Goal: Find specific page/section: Find specific page/section

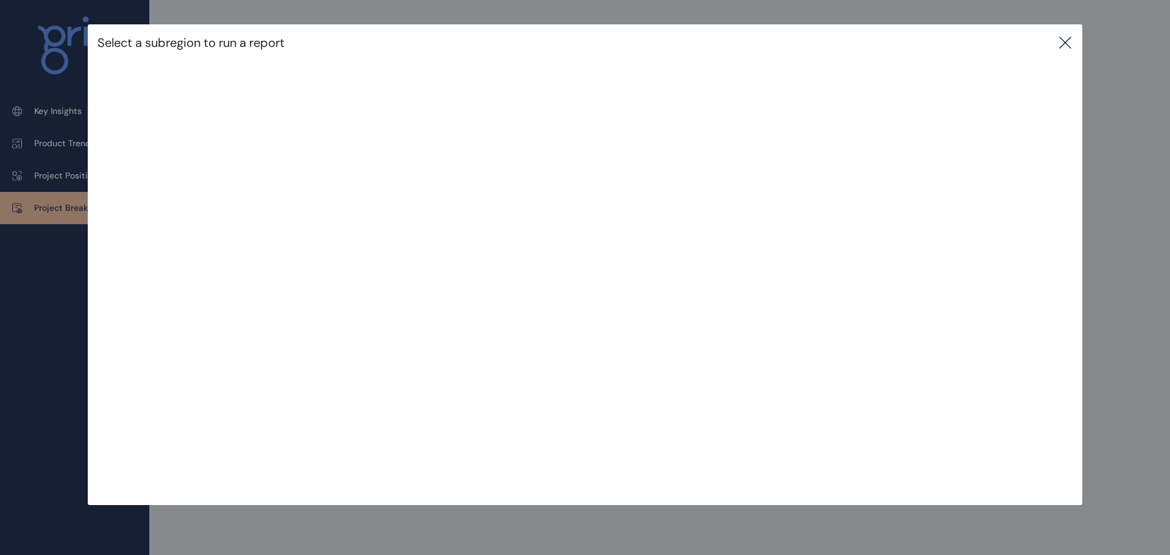
click at [1065, 41] on icon at bounding box center [1065, 42] width 15 height 15
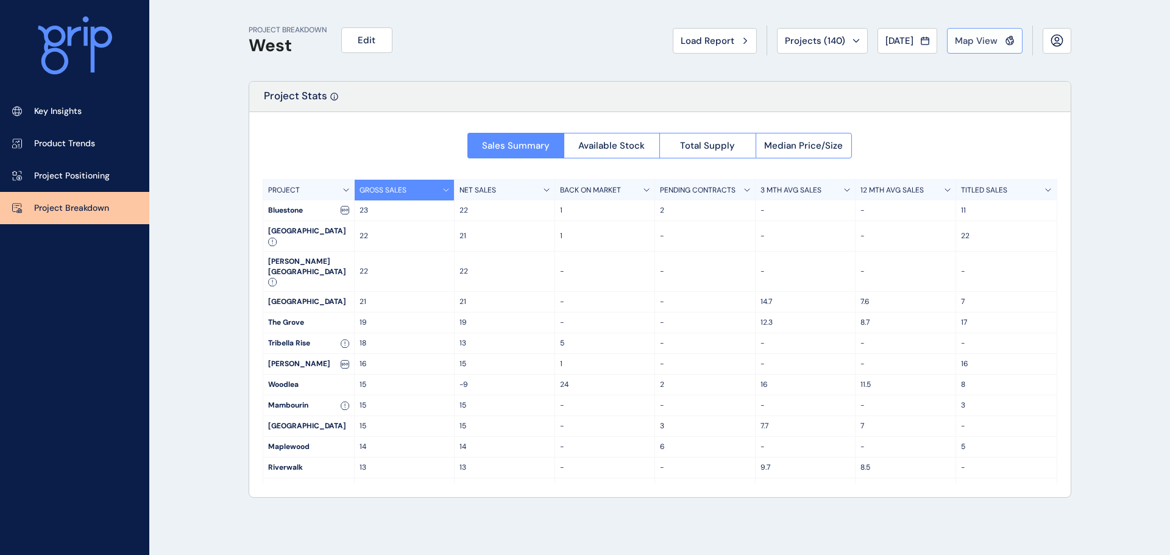
click at [992, 40] on span "Map View" at bounding box center [976, 41] width 43 height 12
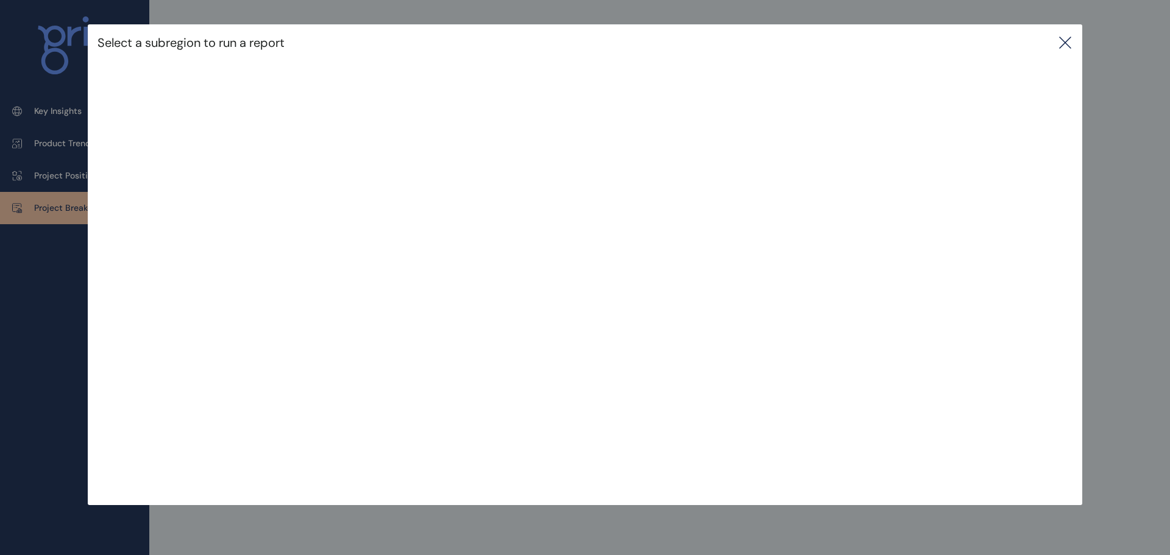
click at [1064, 44] on icon at bounding box center [1065, 42] width 11 height 11
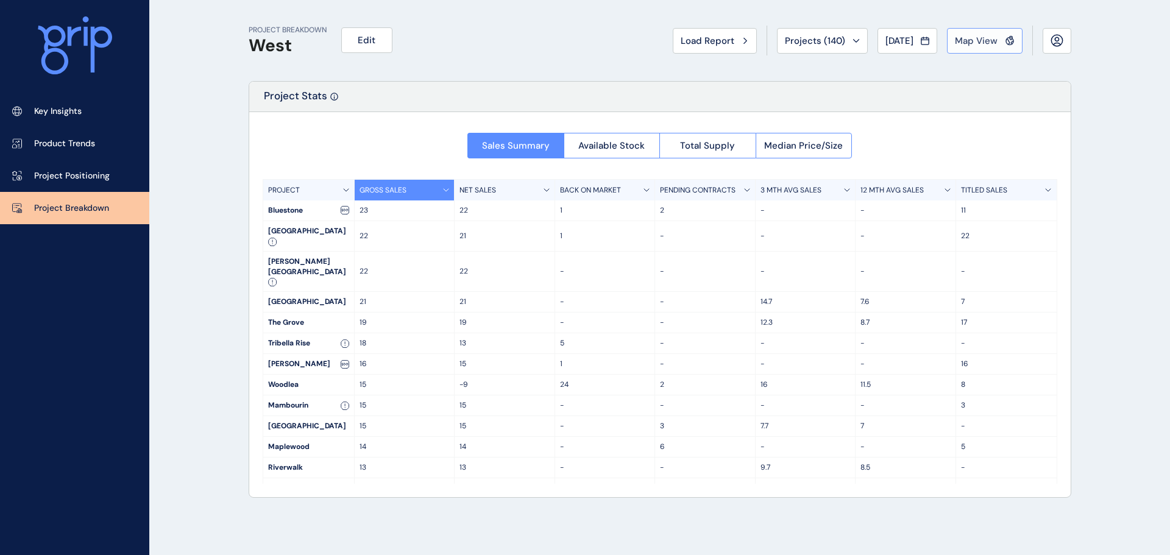
click at [974, 44] on span "Map View" at bounding box center [976, 41] width 43 height 12
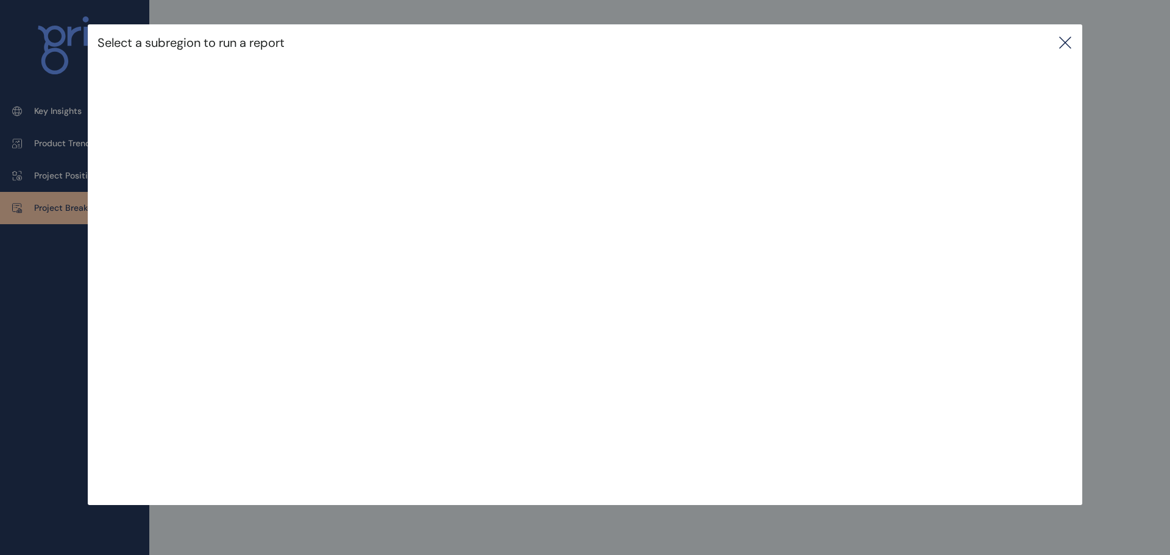
click at [1060, 47] on icon at bounding box center [1065, 42] width 15 height 15
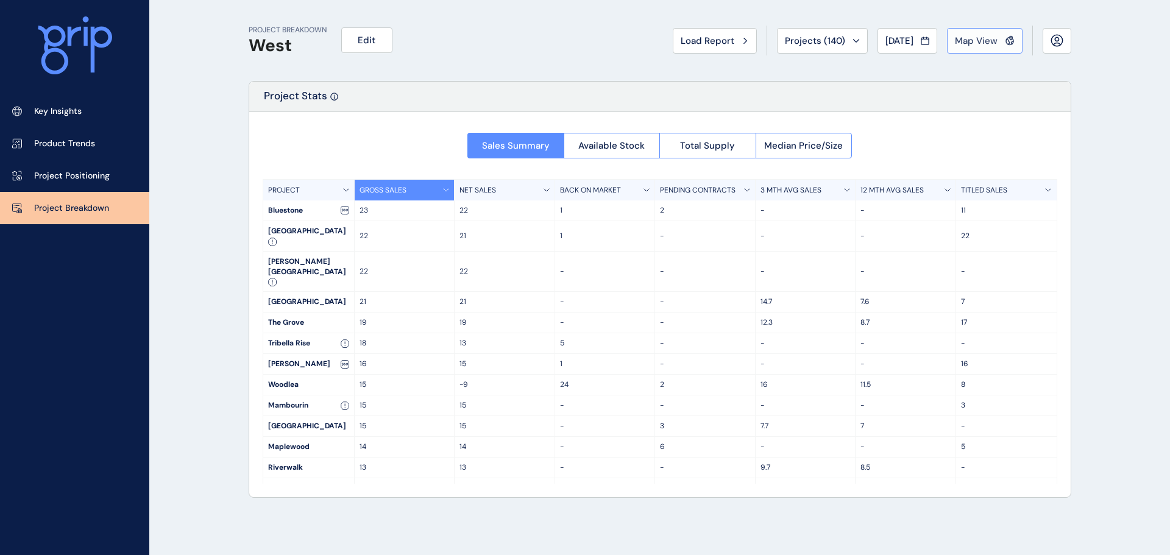
click at [968, 46] on span "Map View" at bounding box center [976, 41] width 43 height 12
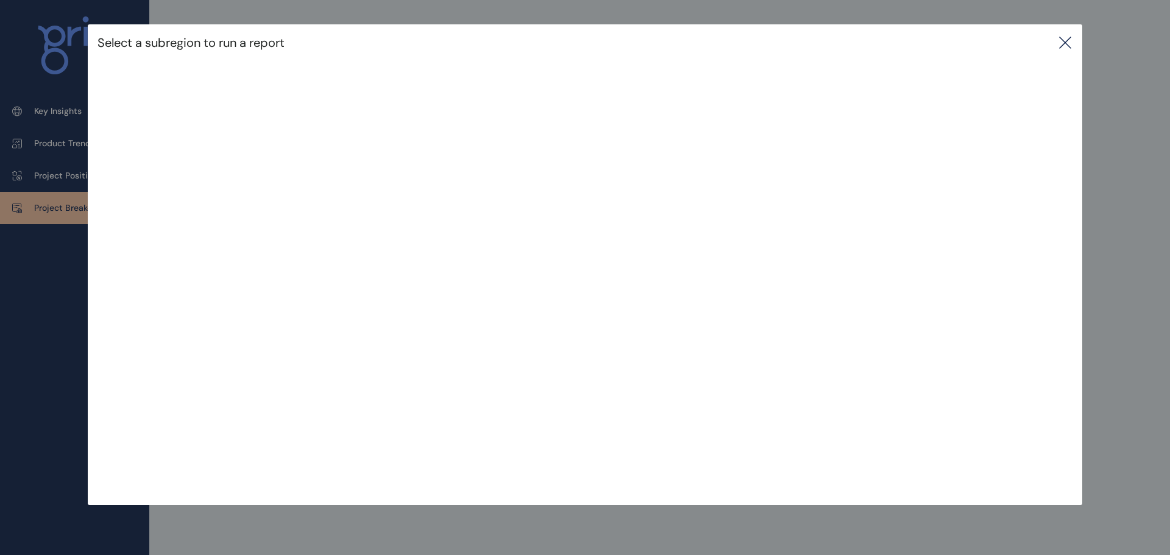
click at [1063, 44] on icon at bounding box center [1065, 42] width 15 height 15
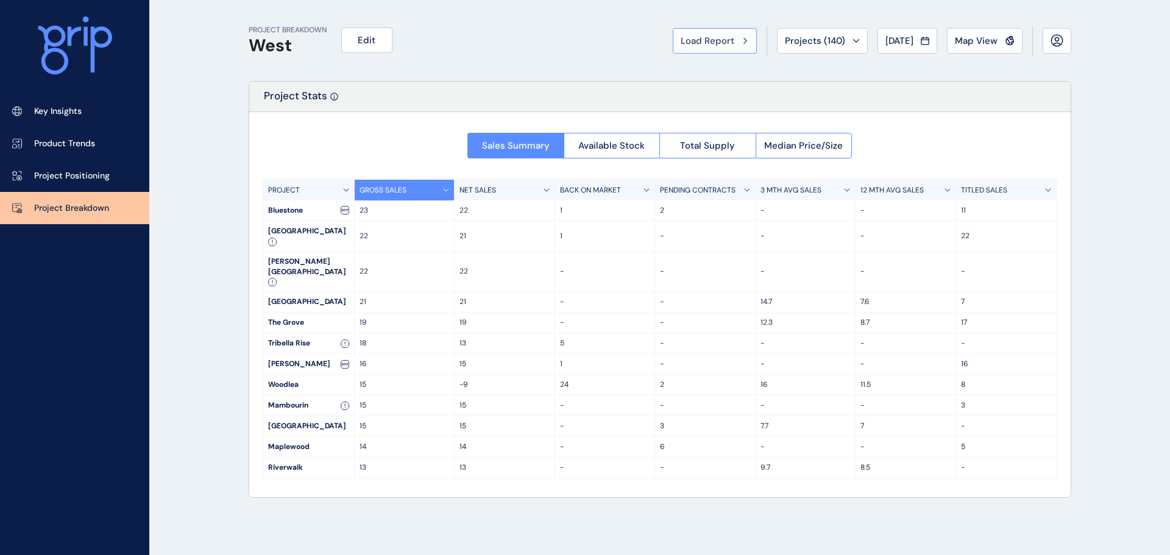
click at [681, 43] on span "Load Report" at bounding box center [708, 41] width 54 height 12
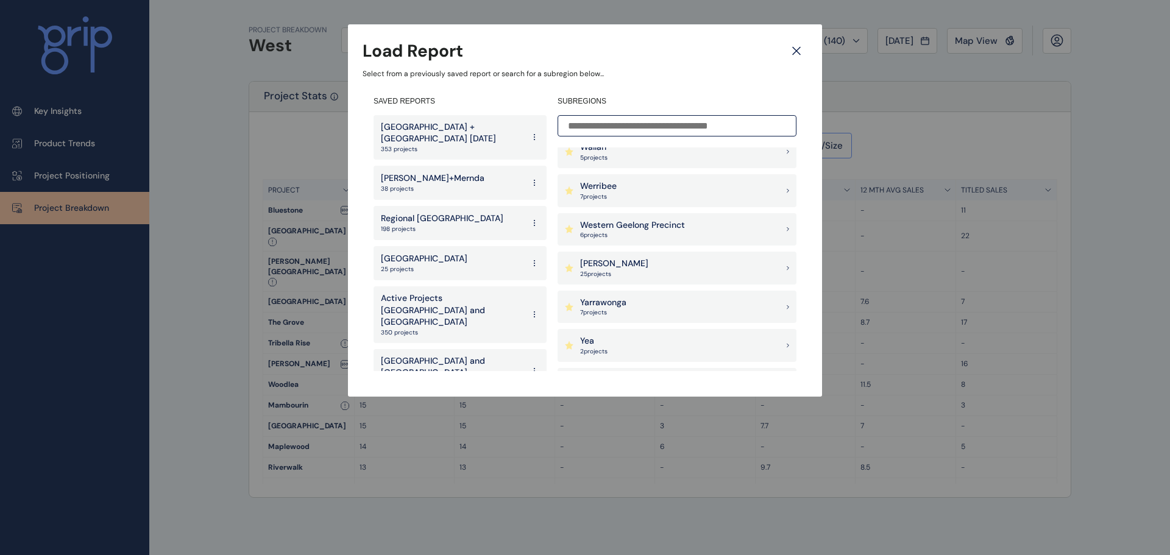
scroll to position [1321, 0]
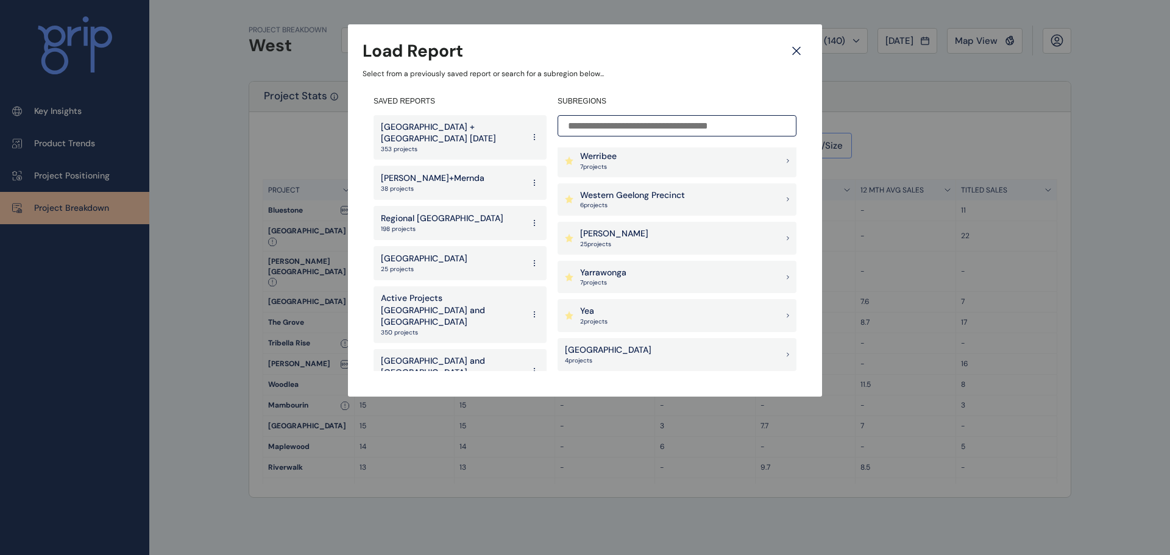
click at [605, 229] on p "Wollert" at bounding box center [614, 234] width 68 height 12
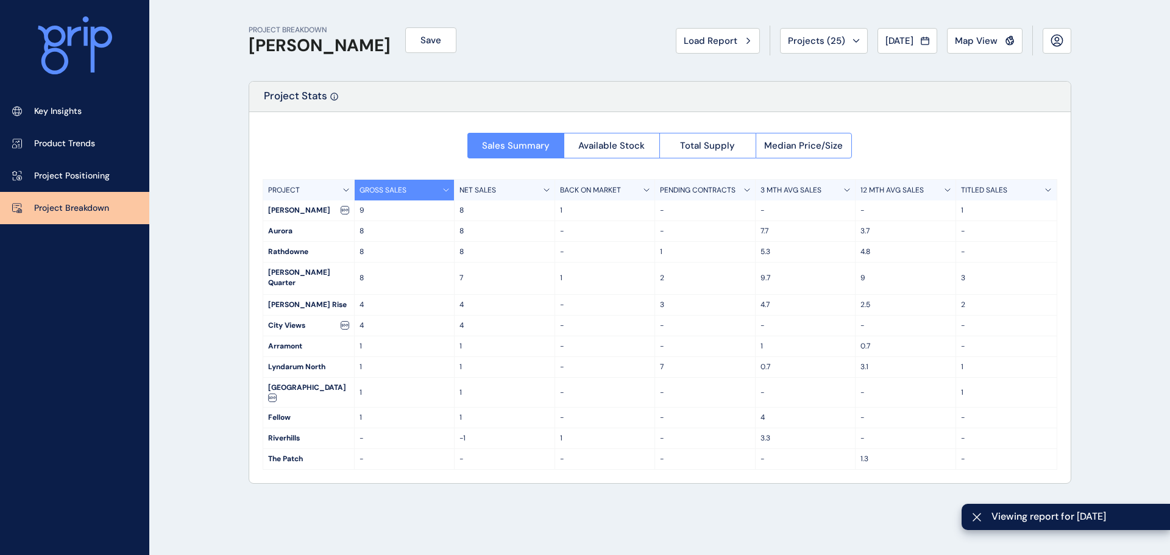
click at [806, 191] on p "3 MTH AVG SALES" at bounding box center [791, 190] width 61 height 10
